Goal: Find specific page/section: Find specific page/section

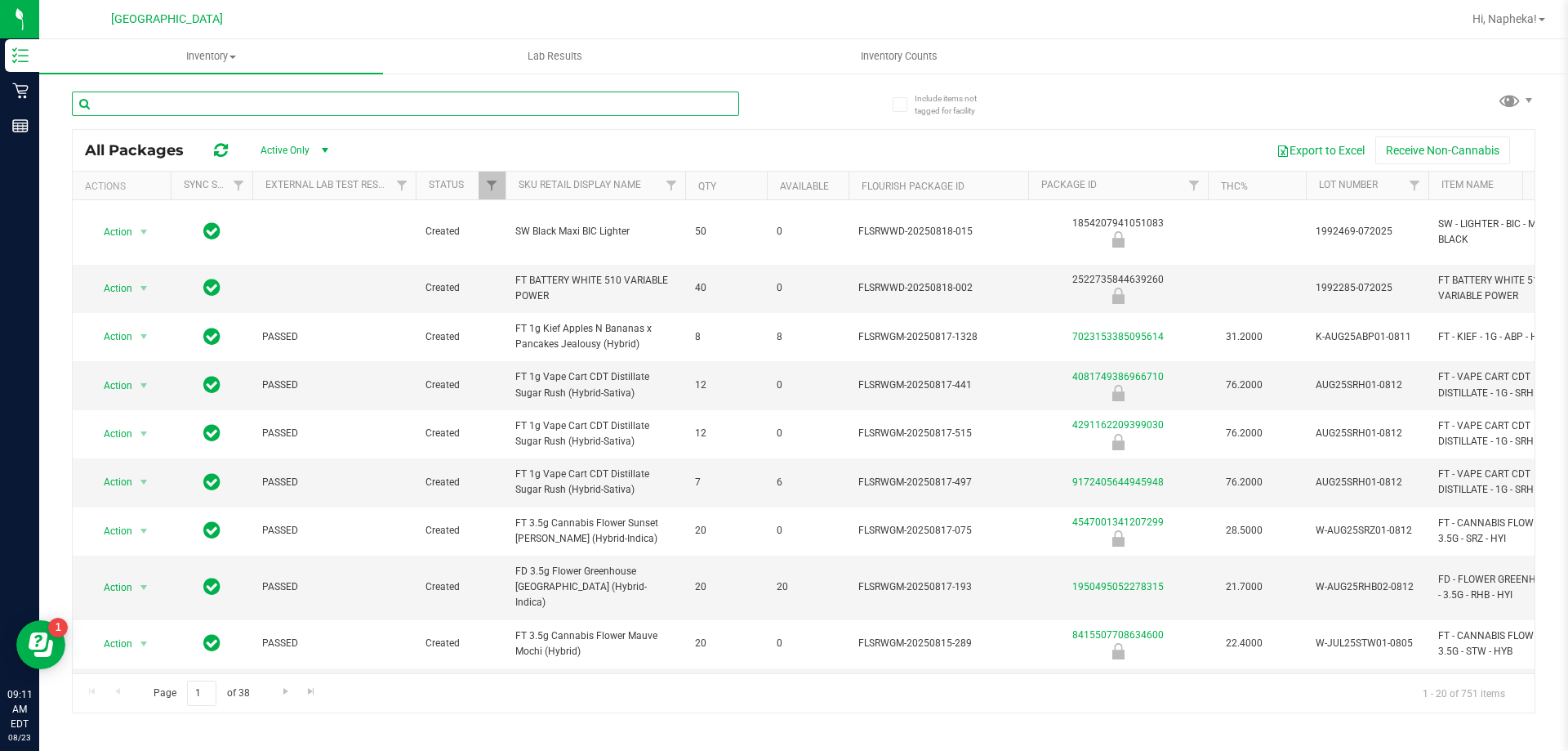
click at [374, 103] on input "text" at bounding box center [406, 103] width 667 height 25
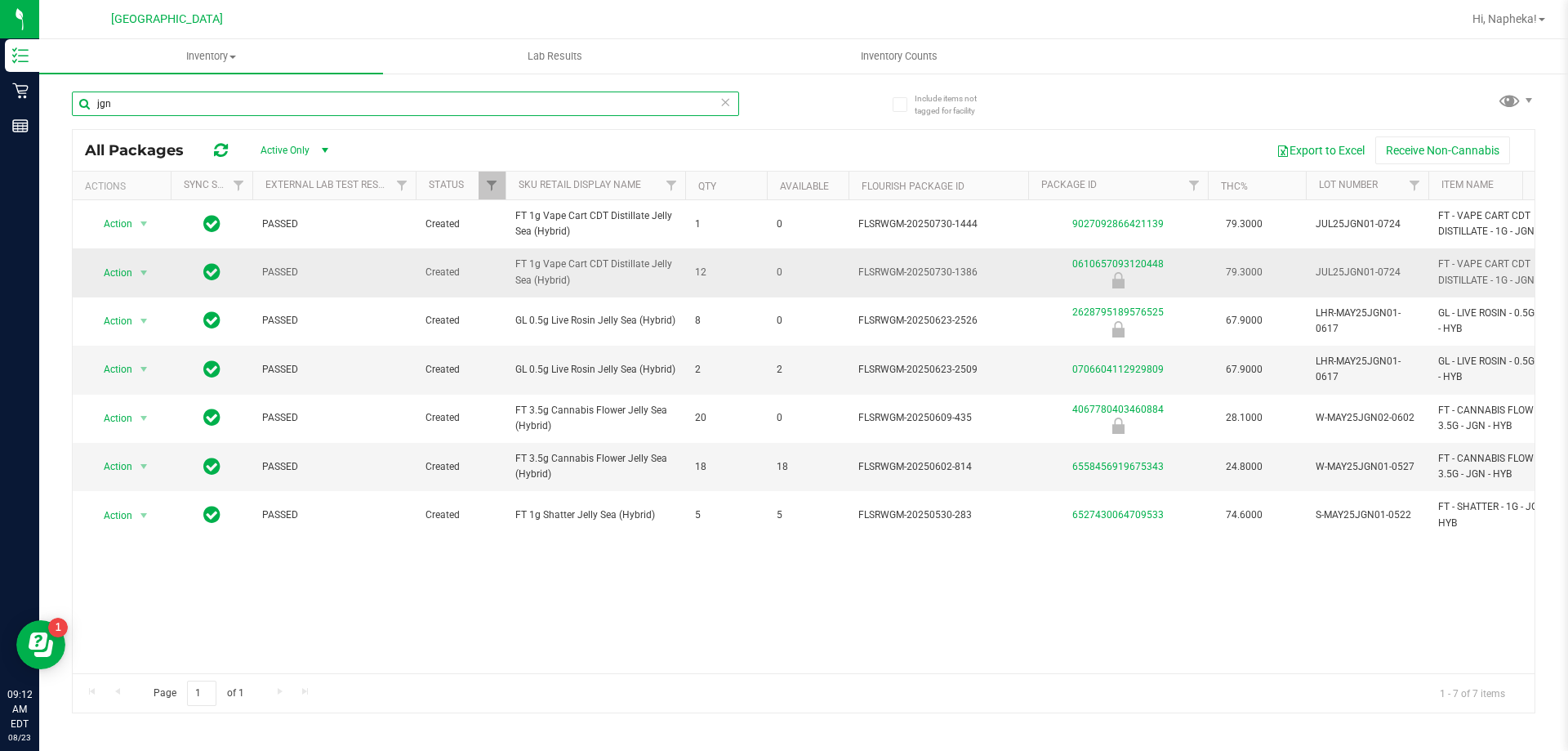
type input "jgn"
